Goal: Information Seeking & Learning: Learn about a topic

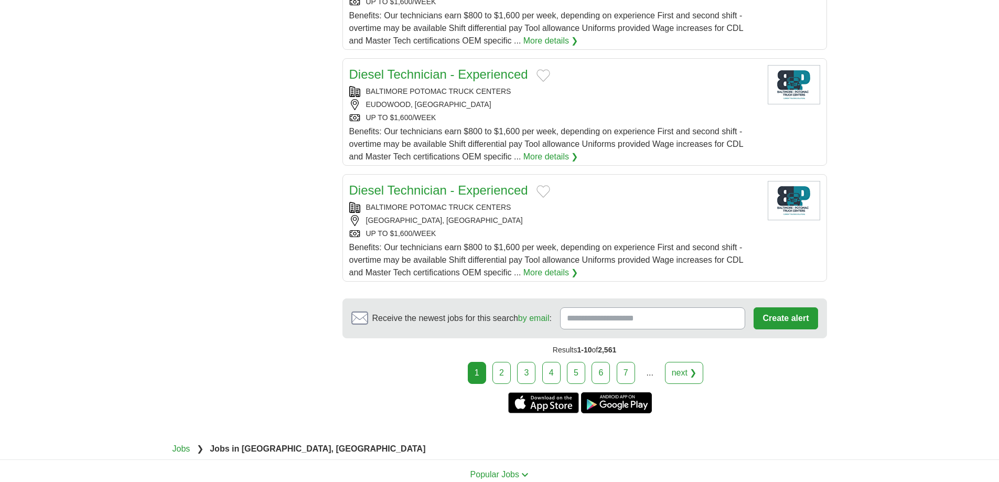
scroll to position [1154, 0]
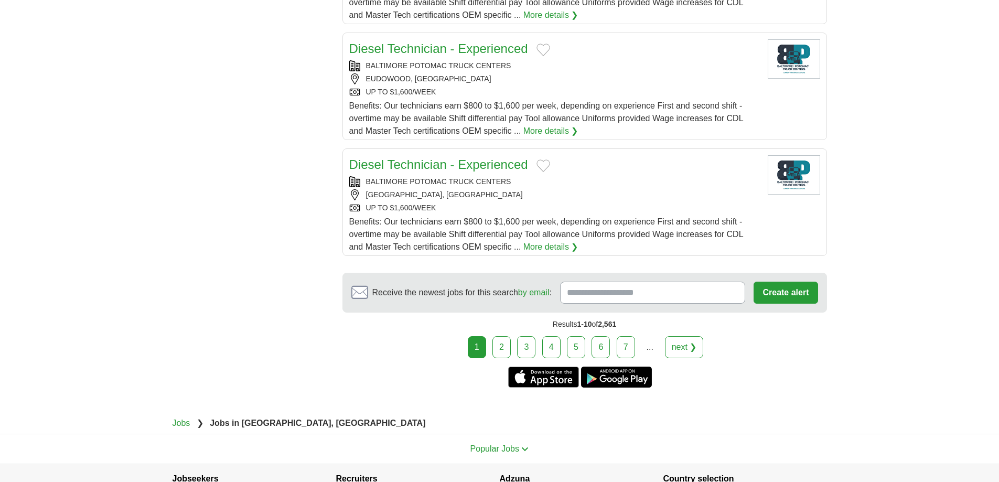
click at [500, 336] on link "2" at bounding box center [502, 347] width 18 height 22
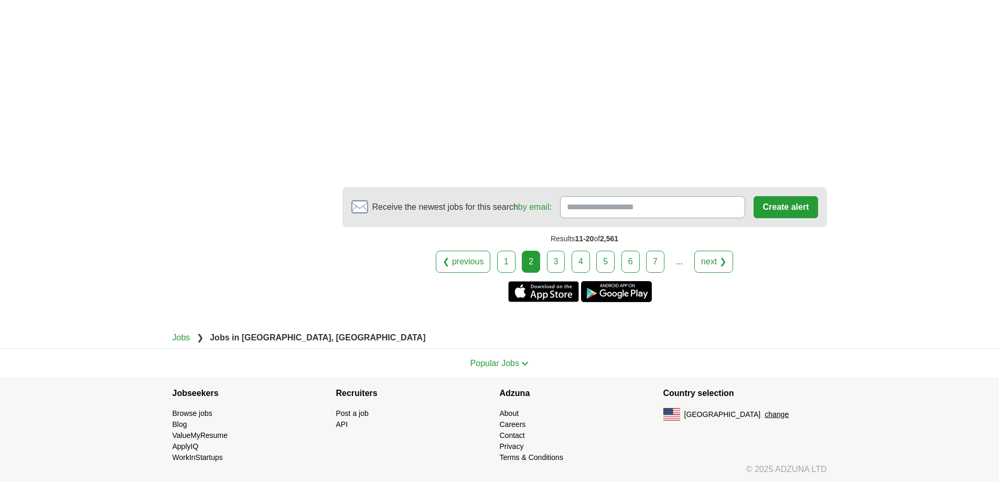
scroll to position [1836, 0]
click at [553, 257] on link "3" at bounding box center [556, 260] width 18 height 22
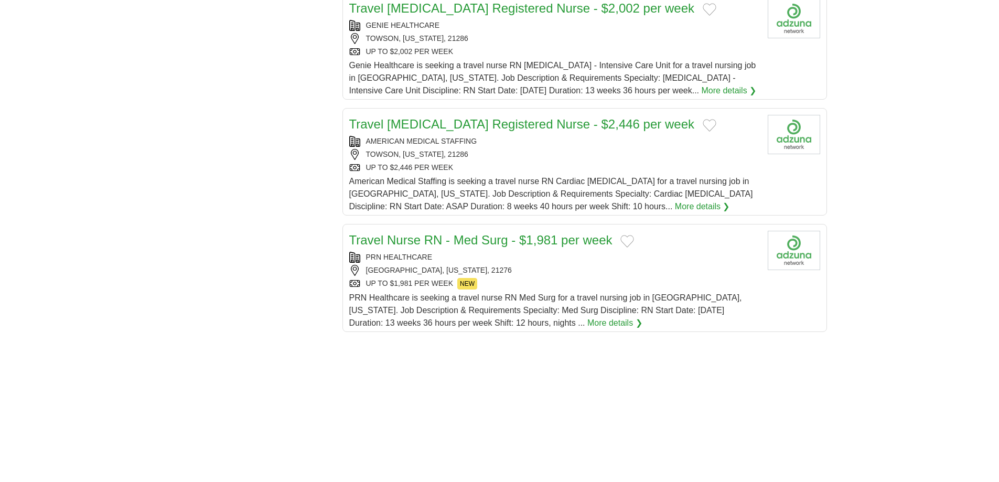
scroll to position [1102, 0]
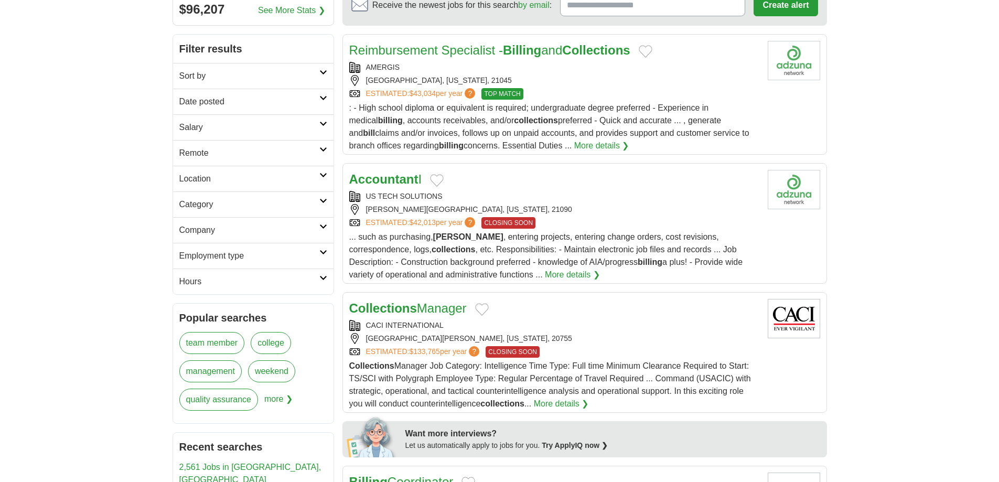
scroll to position [157, 0]
